Goal: Transaction & Acquisition: Subscribe to service/newsletter

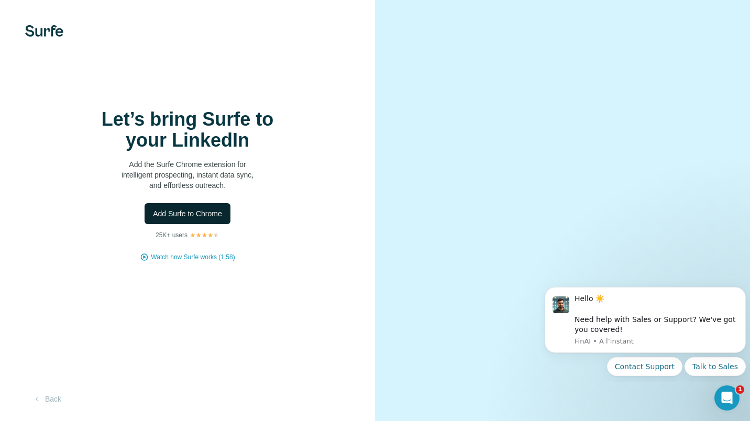
click at [206, 216] on span "Add Surfe to Chrome" at bounding box center [187, 214] width 69 height 10
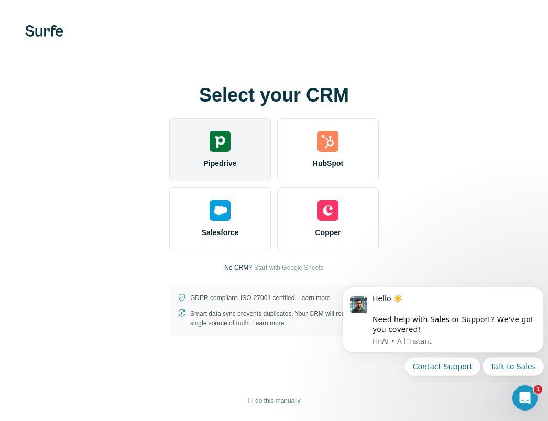
click at [240, 152] on div "Pipedrive" at bounding box center [220, 149] width 102 height 63
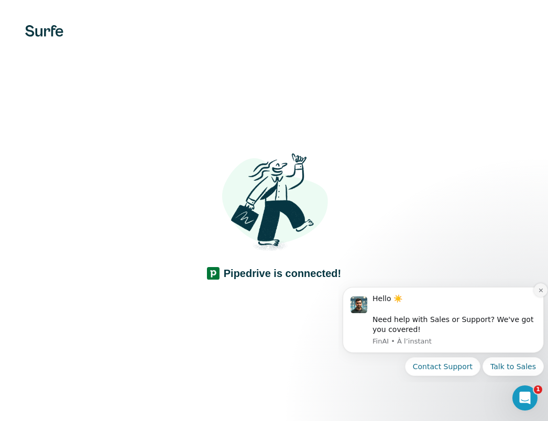
click at [539, 290] on icon "Dismiss notification" at bounding box center [541, 291] width 6 height 6
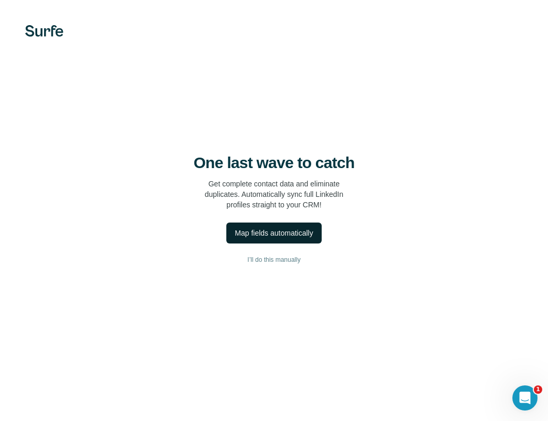
click at [299, 229] on div "Map fields automatically" at bounding box center [274, 233] width 78 height 10
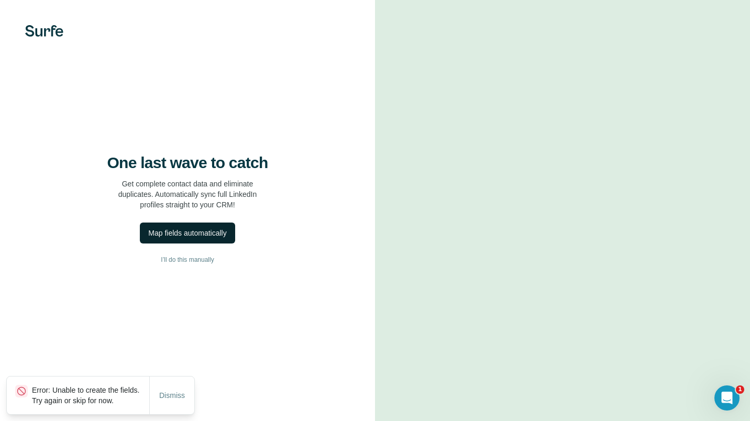
click at [187, 238] on div "Map fields automatically" at bounding box center [187, 233] width 78 height 10
click at [172, 390] on span "Dismiss" at bounding box center [172, 395] width 26 height 10
click at [169, 388] on span "Close" at bounding box center [172, 389] width 19 height 10
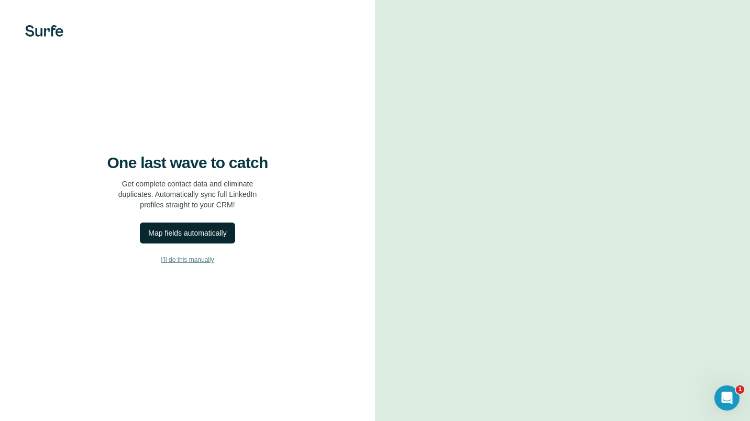
click at [196, 258] on span "I’ll do this manually" at bounding box center [187, 259] width 53 height 9
